Goal: Obtain resource: Download file/media

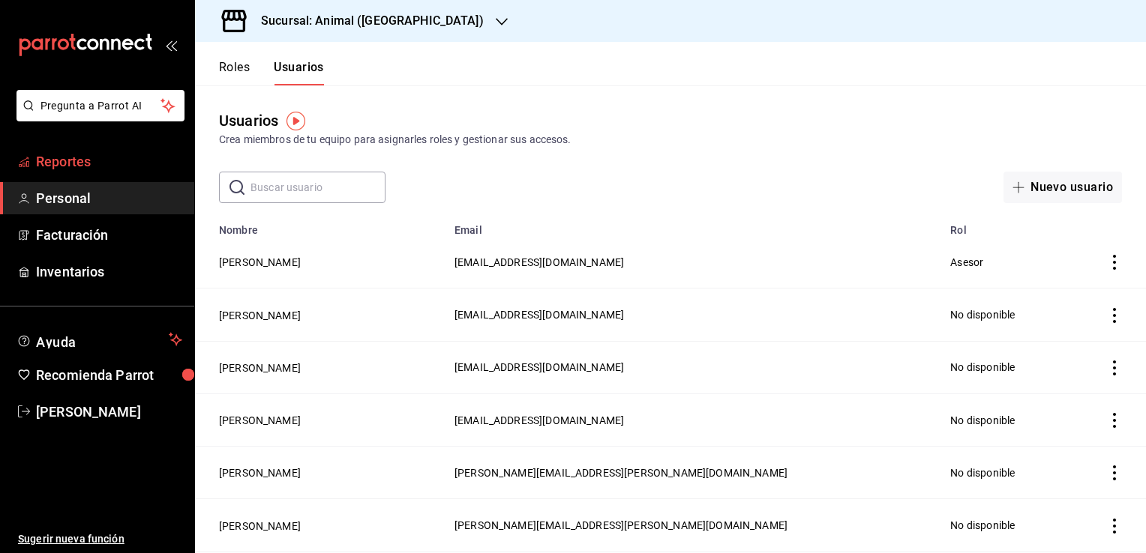
click at [74, 157] on span "Reportes" at bounding box center [109, 161] width 146 height 20
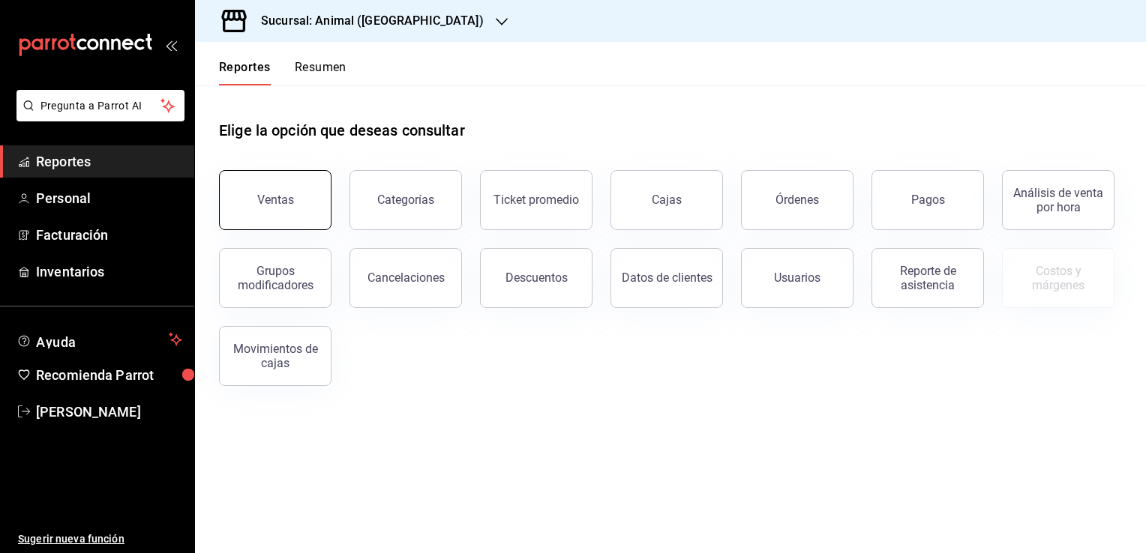
click at [301, 208] on button "Ventas" at bounding box center [275, 200] width 112 height 60
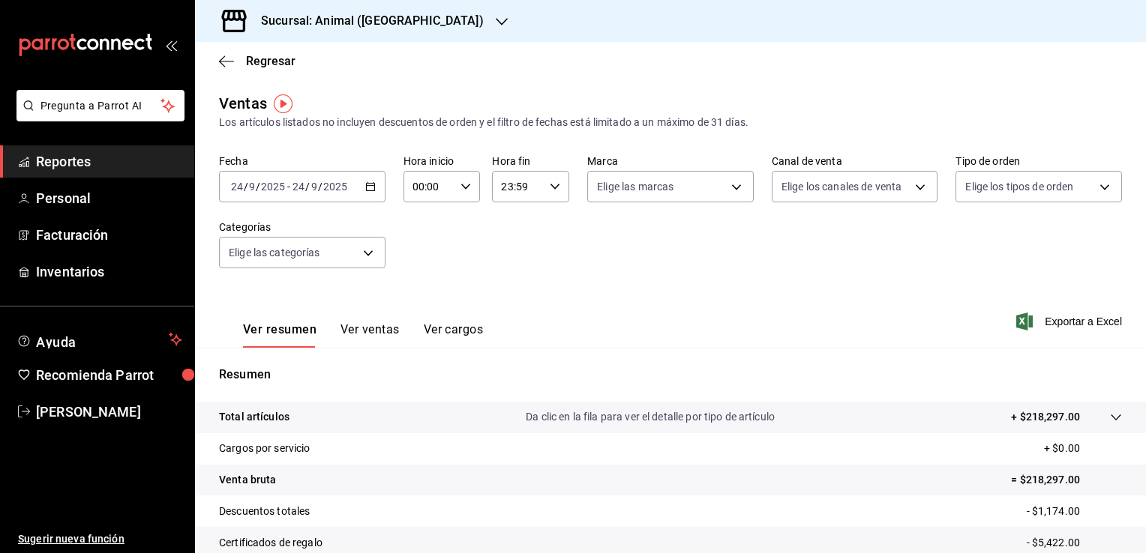
click at [372, 187] on icon "button" at bounding box center [370, 186] width 10 height 10
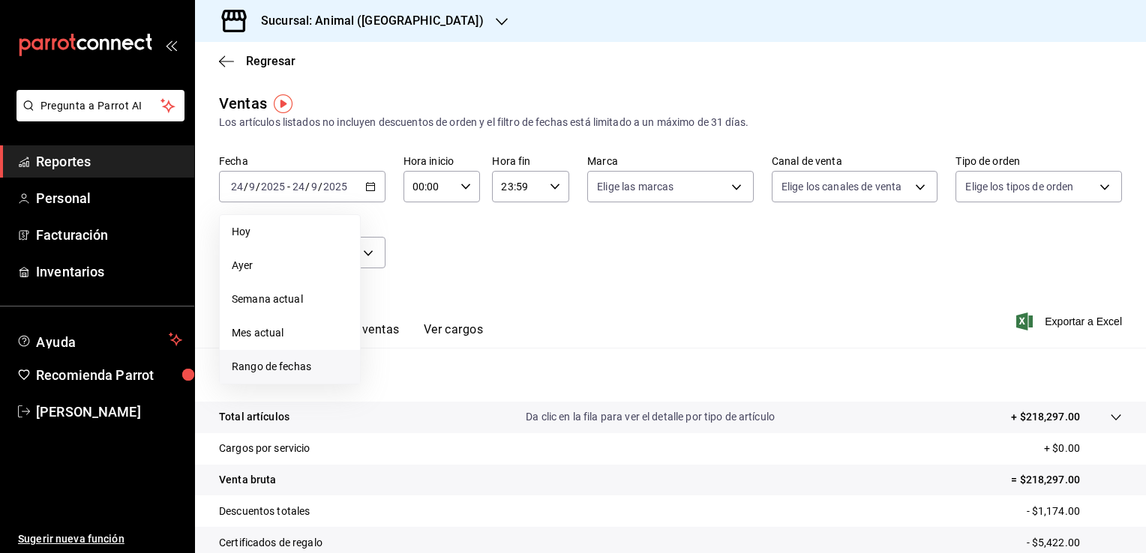
click at [288, 367] on span "Rango de fechas" at bounding box center [290, 367] width 116 height 16
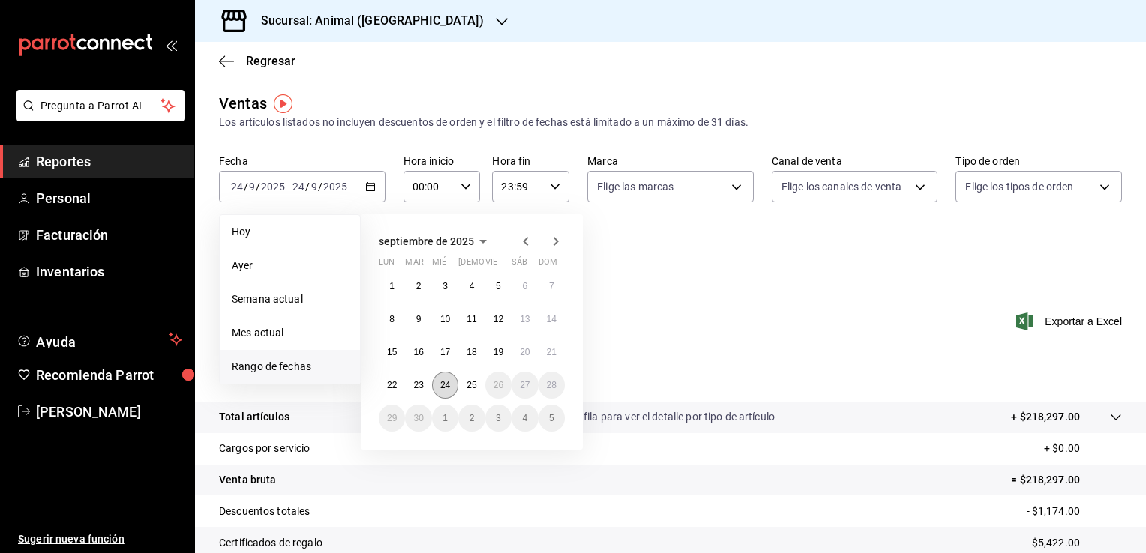
click at [441, 381] on abbr "24" at bounding box center [445, 385] width 10 height 10
click at [468, 380] on abbr "25" at bounding box center [471, 385] width 10 height 10
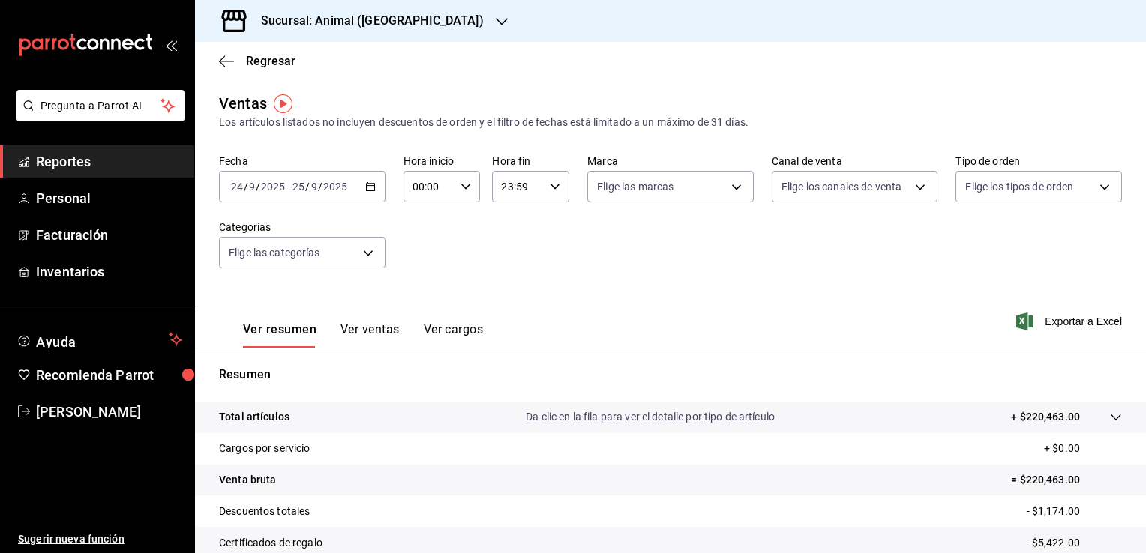
click at [460, 184] on icon "button" at bounding box center [465, 186] width 10 height 10
click at [418, 300] on span "02" at bounding box center [420, 297] width 14 height 12
type input "02:00"
click at [420, 250] on span "04" at bounding box center [420, 249] width 14 height 12
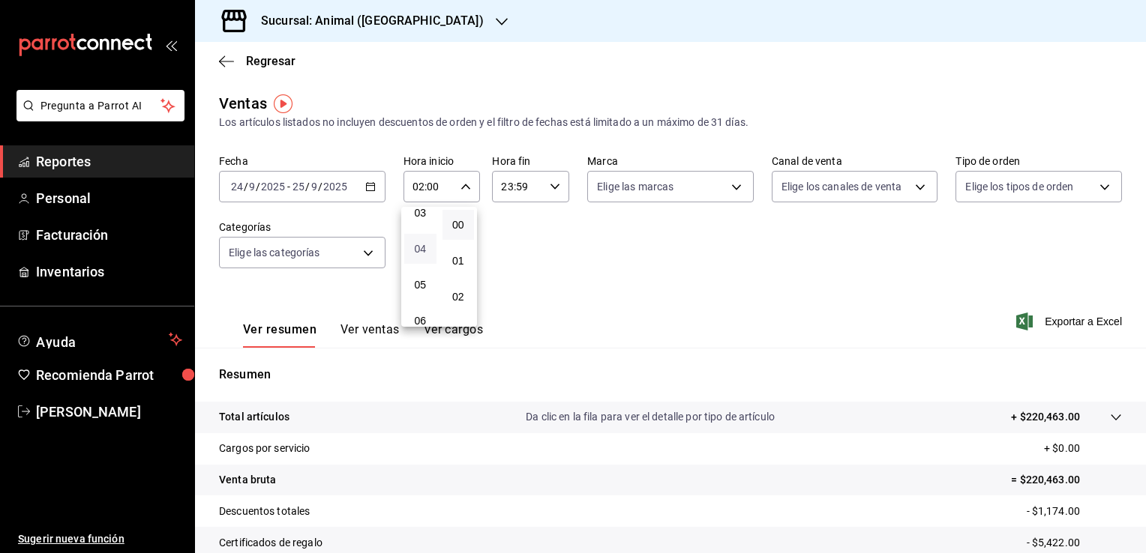
type input "04:00"
click at [548, 190] on div at bounding box center [573, 276] width 1146 height 553
click at [550, 190] on icon "button" at bounding box center [555, 186] width 10 height 10
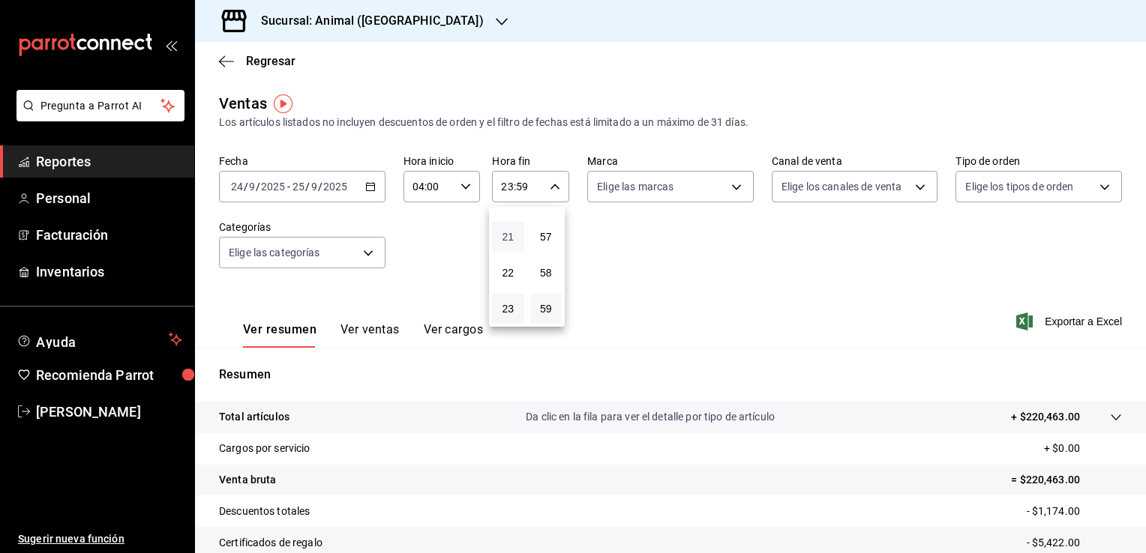
click at [505, 237] on span "21" at bounding box center [508, 237] width 14 height 12
type input "21:59"
click at [505, 237] on span "04" at bounding box center [508, 241] width 14 height 12
click at [550, 232] on span "57" at bounding box center [546, 237] width 14 height 12
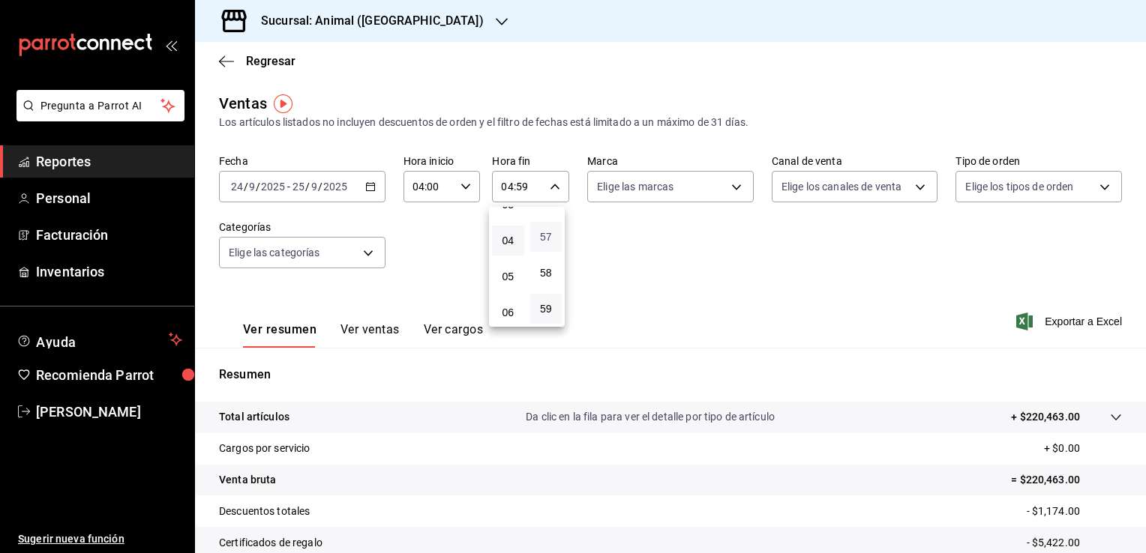
type input "04:57"
click at [550, 232] on button "00" at bounding box center [546, 225] width 32 height 30
type input "04:00"
click at [846, 279] on div at bounding box center [573, 276] width 1146 height 553
click at [1059, 322] on span "Exportar a Excel" at bounding box center [1070, 322] width 103 height 18
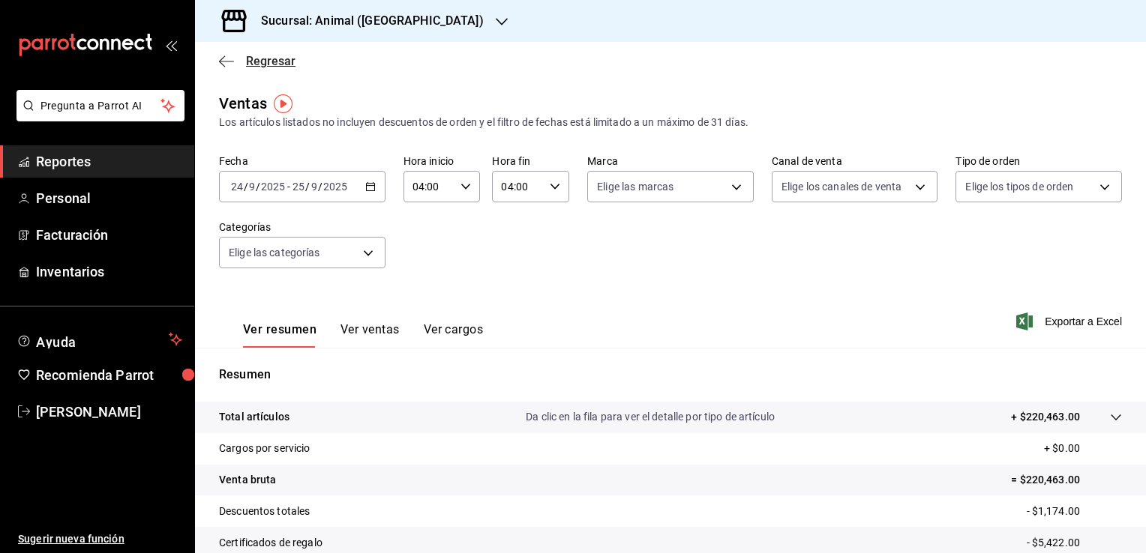
click at [265, 64] on span "Regresar" at bounding box center [270, 61] width 49 height 14
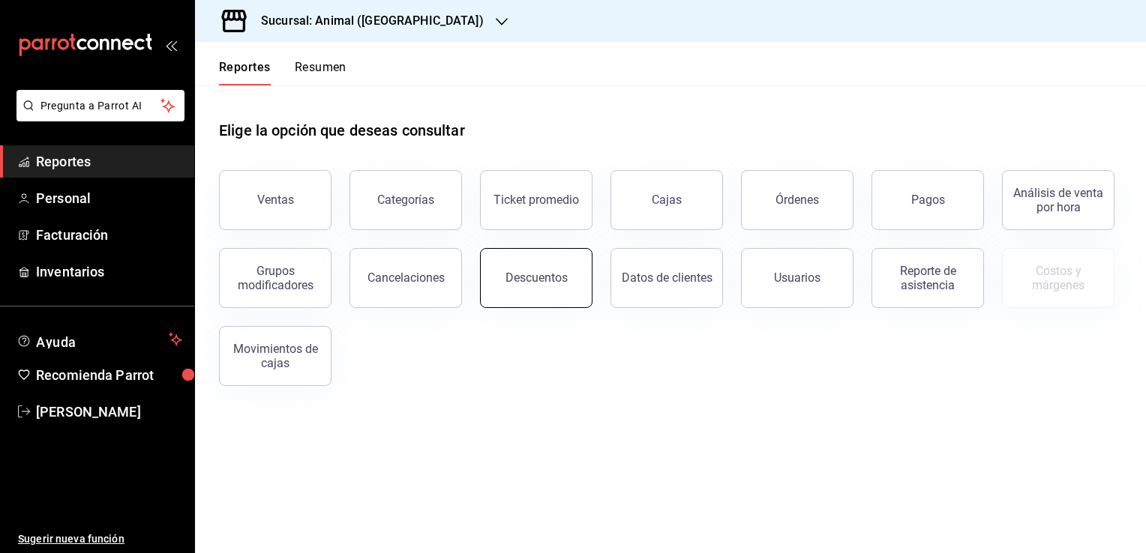
click at [532, 297] on button "Descuentos" at bounding box center [536, 278] width 112 height 60
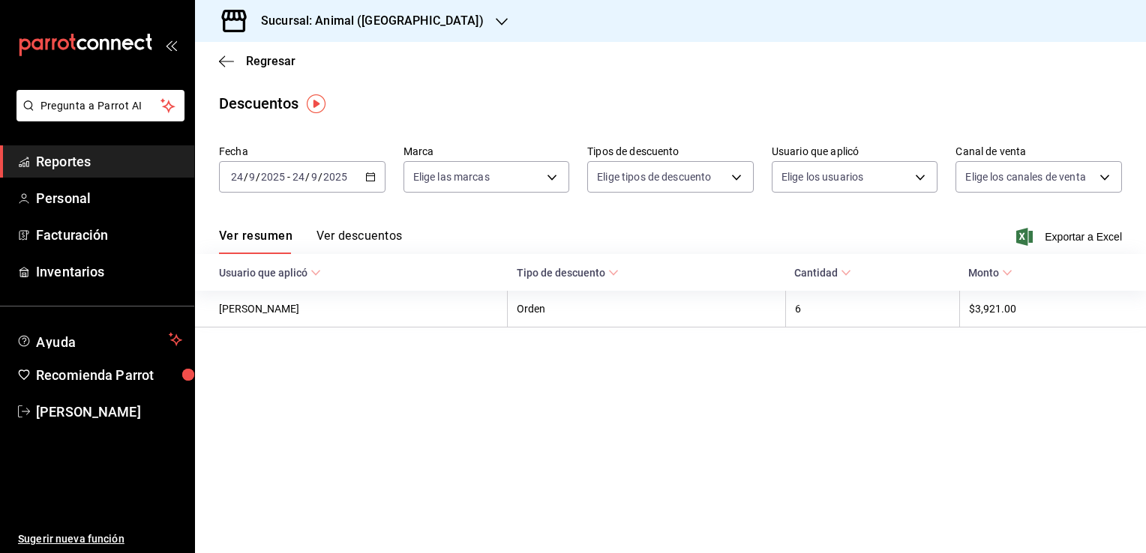
click at [371, 175] on icon "button" at bounding box center [370, 177] width 10 height 10
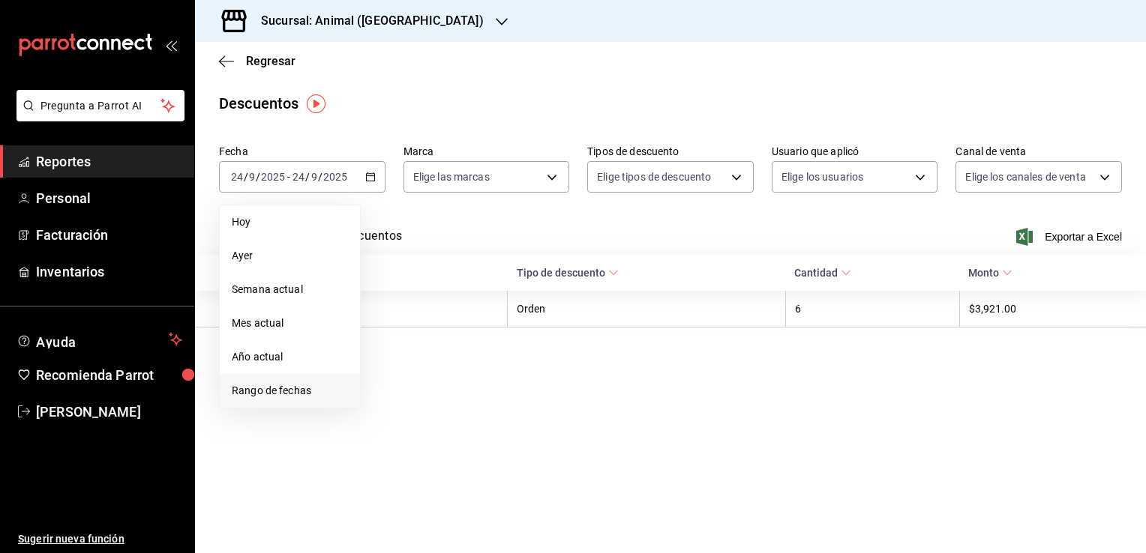
click at [298, 391] on span "Rango de fechas" at bounding box center [290, 391] width 116 height 16
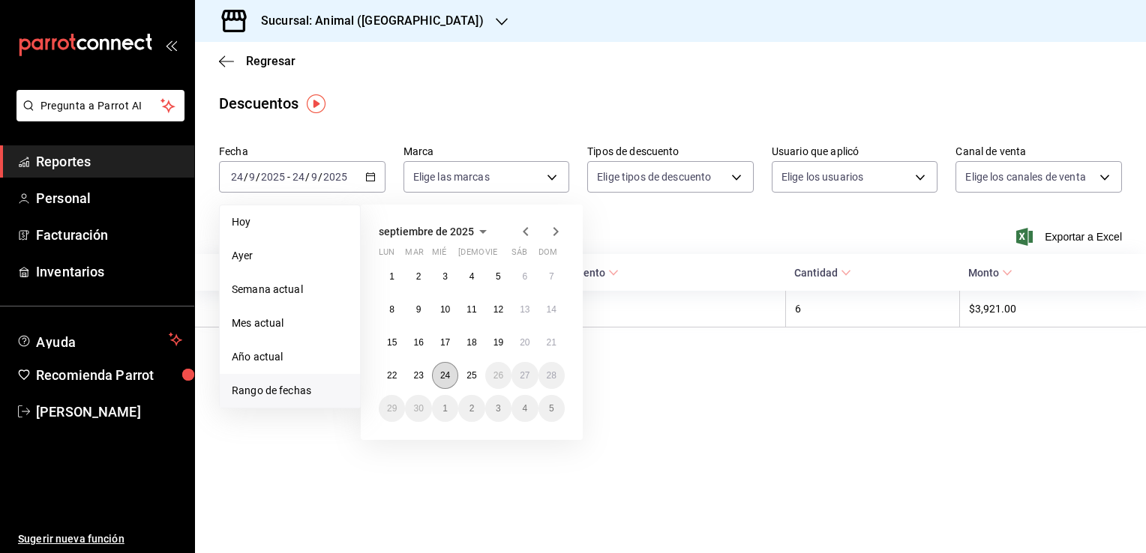
click at [448, 379] on abbr "24" at bounding box center [445, 375] width 10 height 10
click at [471, 379] on abbr "25" at bounding box center [471, 375] width 10 height 10
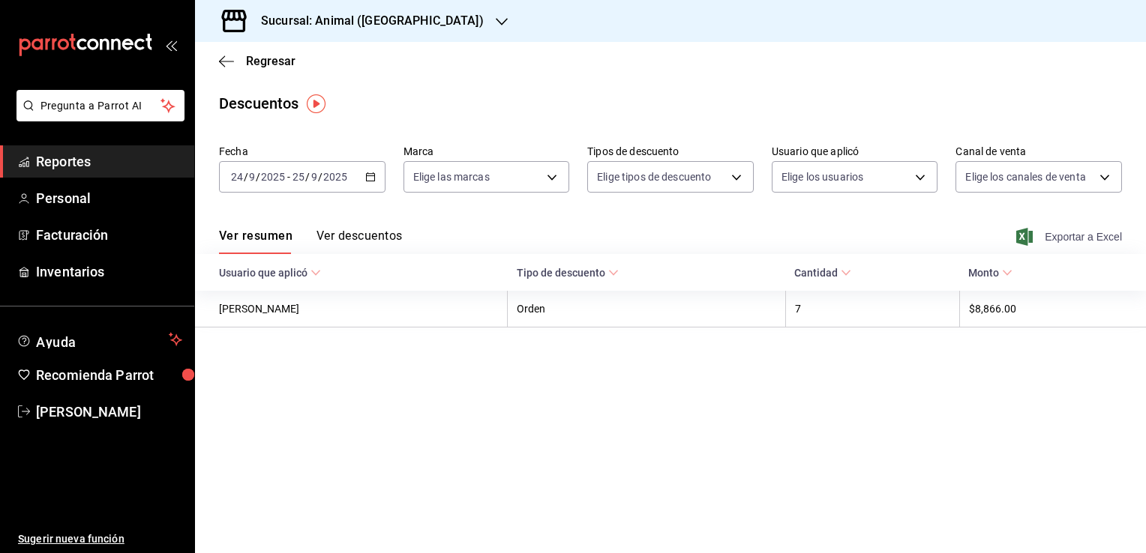
click at [1054, 237] on span "Exportar a Excel" at bounding box center [1070, 237] width 103 height 18
